Goal: Task Accomplishment & Management: Complete application form

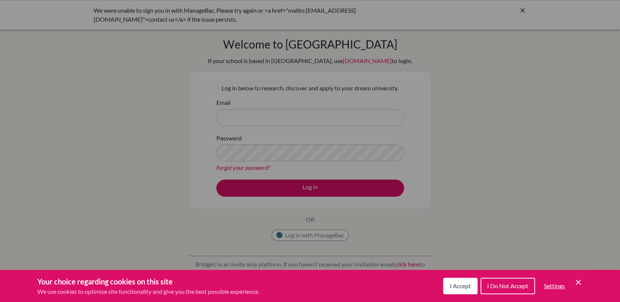
click at [450, 284] on span "I Accept" at bounding box center [460, 285] width 21 height 7
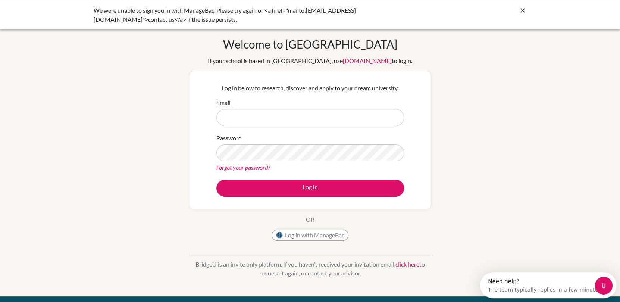
click at [409, 262] on link "click here" at bounding box center [407, 263] width 24 height 7
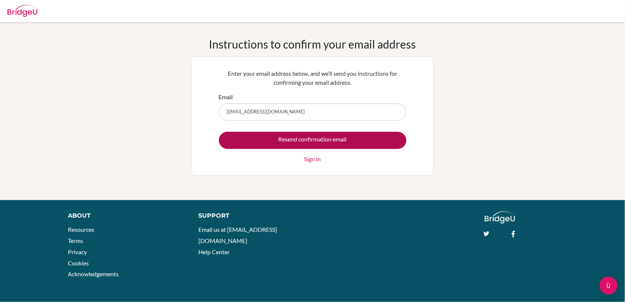
type input "[EMAIL_ADDRESS][DOMAIN_NAME]"
click at [360, 135] on input "Resend confirmation email" at bounding box center [313, 140] width 188 height 17
